Goal: Entertainment & Leisure: Consume media (video, audio)

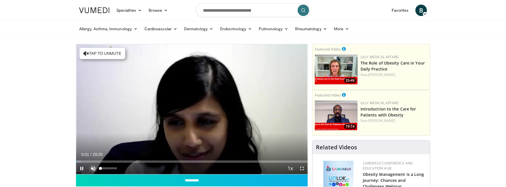
click at [93, 170] on span "Video Player" at bounding box center [93, 168] width 11 height 11
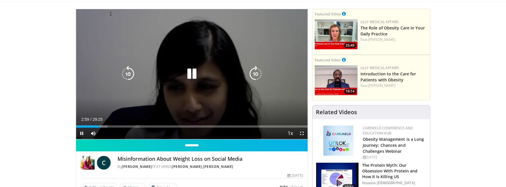
scroll to position [29, 0]
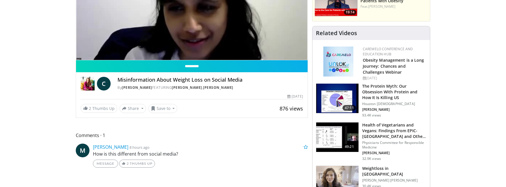
scroll to position [57, 0]
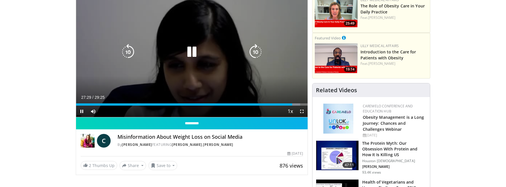
click at [133, 51] on icon "Video Player" at bounding box center [128, 52] width 16 height 16
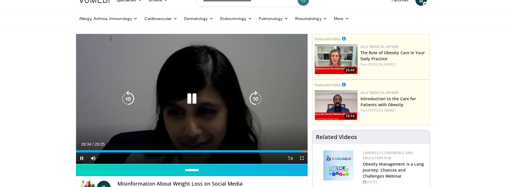
scroll to position [0, 0]
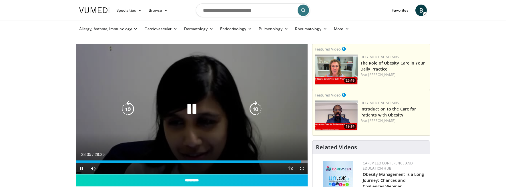
click at [191, 110] on icon "Video Player" at bounding box center [192, 109] width 16 height 16
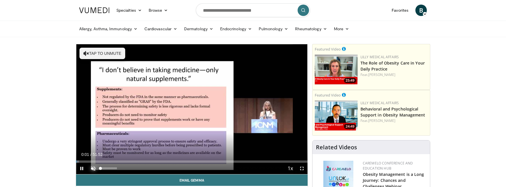
click at [91, 168] on span "Video Player" at bounding box center [93, 168] width 11 height 11
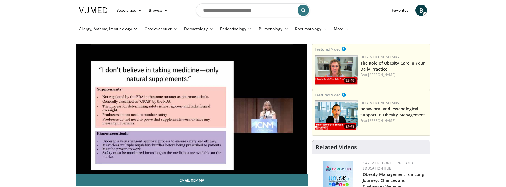
scroll to position [29, 0]
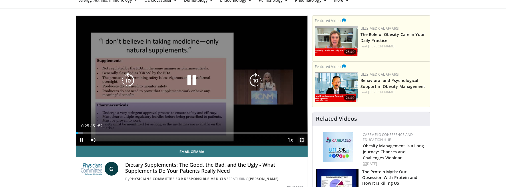
drag, startPoint x: 303, startPoint y: 138, endPoint x: 318, endPoint y: 209, distance: 73.5
click at [303, 138] on span "Video Player" at bounding box center [301, 139] width 11 height 11
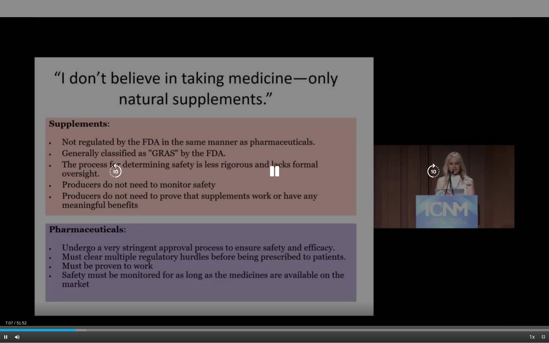
click at [187, 35] on div "10 seconds Tap to unmute" at bounding box center [274, 171] width 549 height 343
drag, startPoint x: 187, startPoint y: 35, endPoint x: 190, endPoint y: 36, distance: 3.6
click at [190, 36] on div "10 seconds Tap to unmute" at bounding box center [274, 171] width 549 height 343
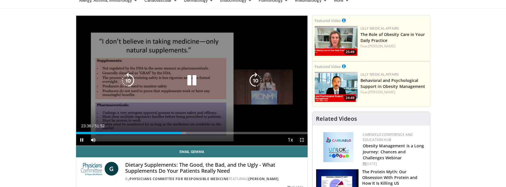
drag, startPoint x: 302, startPoint y: 141, endPoint x: 318, endPoint y: 213, distance: 73.5
click at [302, 141] on span "Video Player" at bounding box center [301, 139] width 11 height 11
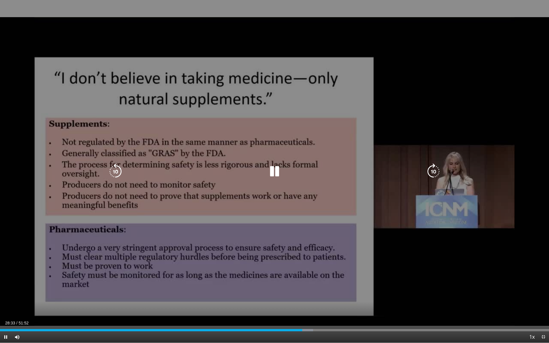
click at [243, 18] on div "10 seconds Tap to unmute" at bounding box center [274, 171] width 549 height 343
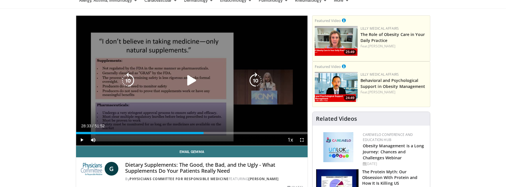
drag, startPoint x: 188, startPoint y: 80, endPoint x: 185, endPoint y: 67, distance: 13.1
click at [188, 80] on icon "Video Player" at bounding box center [192, 81] width 16 height 16
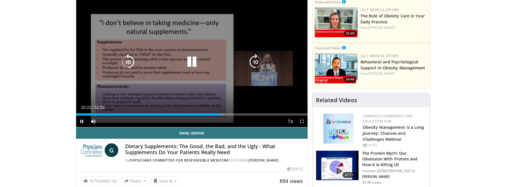
scroll to position [57, 0]
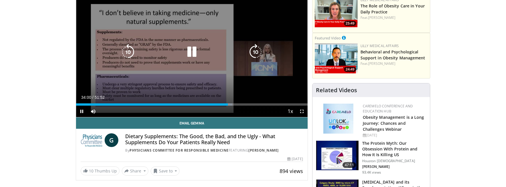
click at [182, 8] on div "10 seconds Tap to unmute" at bounding box center [192, 52] width 232 height 130
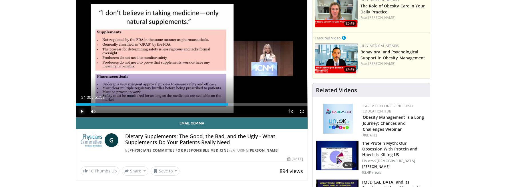
click at [85, 113] on span "Video Player" at bounding box center [81, 111] width 11 height 11
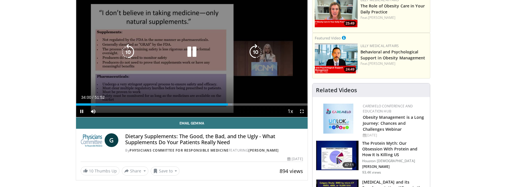
click at [124, 52] on icon "Video Player" at bounding box center [128, 52] width 16 height 16
click at [124, 50] on icon "Video Player" at bounding box center [128, 52] width 16 height 16
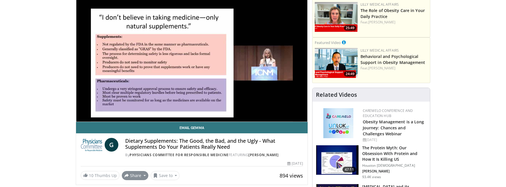
scroll to position [29, 0]
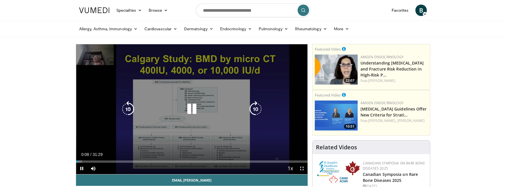
drag, startPoint x: 198, startPoint y: 108, endPoint x: 194, endPoint y: 108, distance: 3.7
click at [198, 108] on icon "Video Player" at bounding box center [192, 109] width 16 height 16
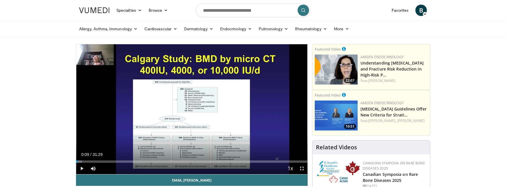
drag, startPoint x: 24, startPoint y: 132, endPoint x: 28, endPoint y: 132, distance: 3.4
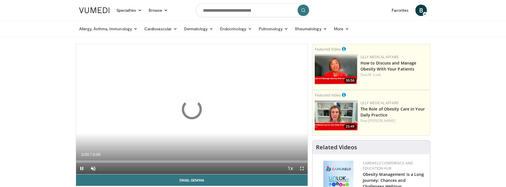
scroll to position [29, 0]
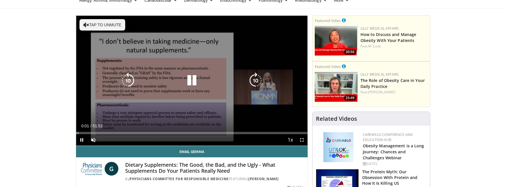
click at [86, 23] on icon "Video Player" at bounding box center [87, 25] width 6 height 6
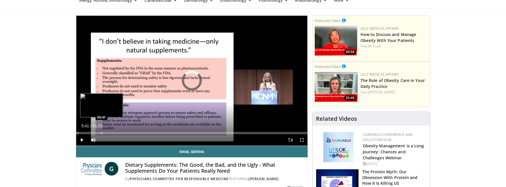
click at [102, 131] on div "Loaded : 1.28% 00:02 05:41" at bounding box center [192, 131] width 232 height 5
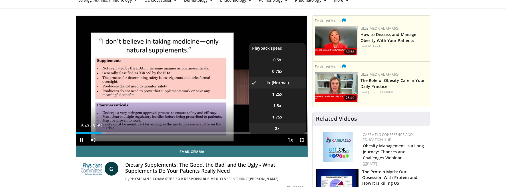
click at [299, 132] on li "2x" at bounding box center [277, 128] width 57 height 11
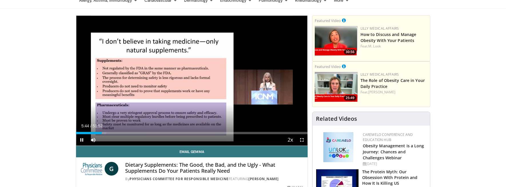
click at [299, 132] on div "Loaded : 13.07% 05:44 05:41" at bounding box center [192, 133] width 232 height 2
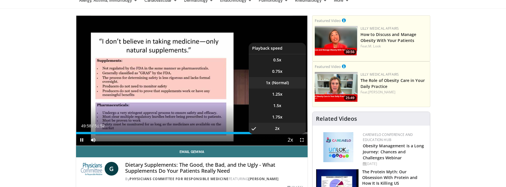
click at [279, 85] on li "1x" at bounding box center [277, 82] width 57 height 11
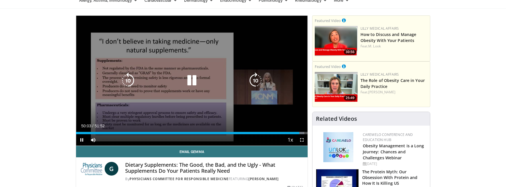
click at [128, 80] on icon "Video Player" at bounding box center [128, 81] width 16 height 16
click at [191, 80] on icon "Video Player" at bounding box center [192, 81] width 16 height 16
click at [236, 108] on div "10 seconds Tap to unmute" at bounding box center [192, 81] width 232 height 130
click at [195, 78] on icon "Video Player" at bounding box center [192, 81] width 16 height 16
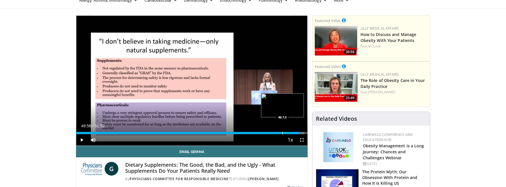
click at [283, 131] on div "Loaded : 98.50% 49:56 46:13" at bounding box center [192, 131] width 232 height 5
click at [281, 134] on div "Progress Bar" at bounding box center [281, 133] width 1 height 2
click at [282, 133] on div "Progress Bar" at bounding box center [282, 133] width 1 height 2
click at [284, 133] on div "Progress Bar" at bounding box center [284, 133] width 1 height 2
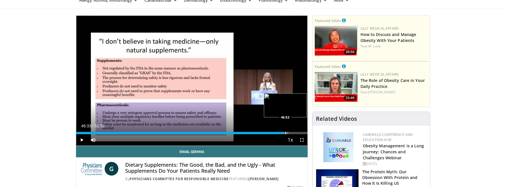
click at [286, 134] on div "Progress Bar" at bounding box center [286, 133] width 1 height 2
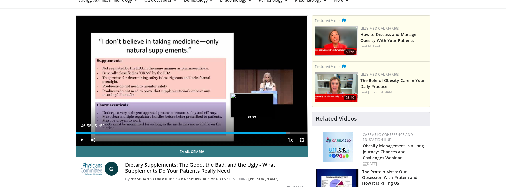
click at [252, 132] on div "Progress Bar" at bounding box center [252, 133] width 1 height 2
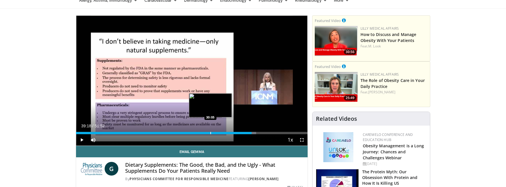
click at [211, 132] on div "Progress Bar" at bounding box center [211, 133] width 1 height 2
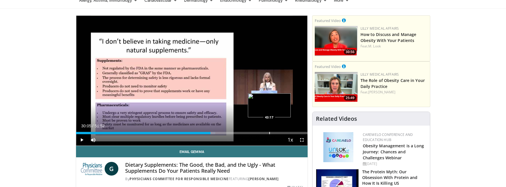
click at [270, 131] on div "Loaded : 60.09% 30:05 43:17" at bounding box center [192, 131] width 232 height 5
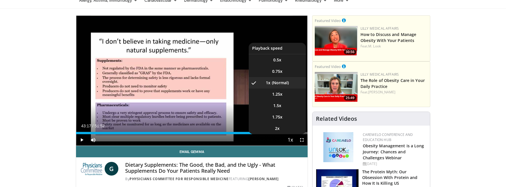
click at [296, 134] on button "Playback Rate" at bounding box center [290, 139] width 11 height 11
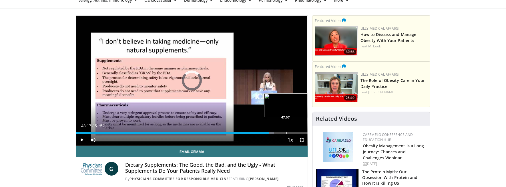
click at [287, 130] on div "Loaded : 85.43% 47:03 47:07" at bounding box center [192, 131] width 232 height 5
click at [294, 132] on div "Progress Bar" at bounding box center [294, 133] width 1 height 2
click at [298, 132] on div "Progress Bar" at bounding box center [298, 133] width 1 height 2
click at [293, 132] on div "Progress Bar" at bounding box center [293, 133] width 1 height 2
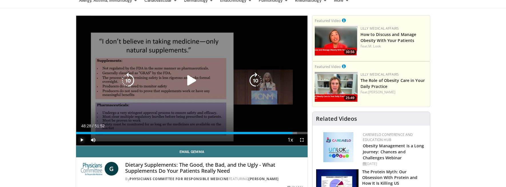
click at [80, 143] on span "Video Player" at bounding box center [81, 139] width 11 height 11
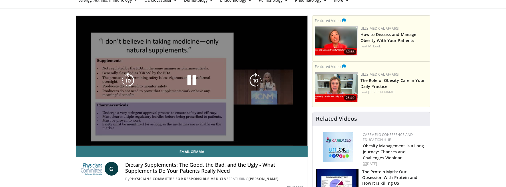
click at [80, 143] on div "10 seconds Tap to unmute" at bounding box center [192, 81] width 232 height 130
